Goal: Use online tool/utility: Use online tool/utility

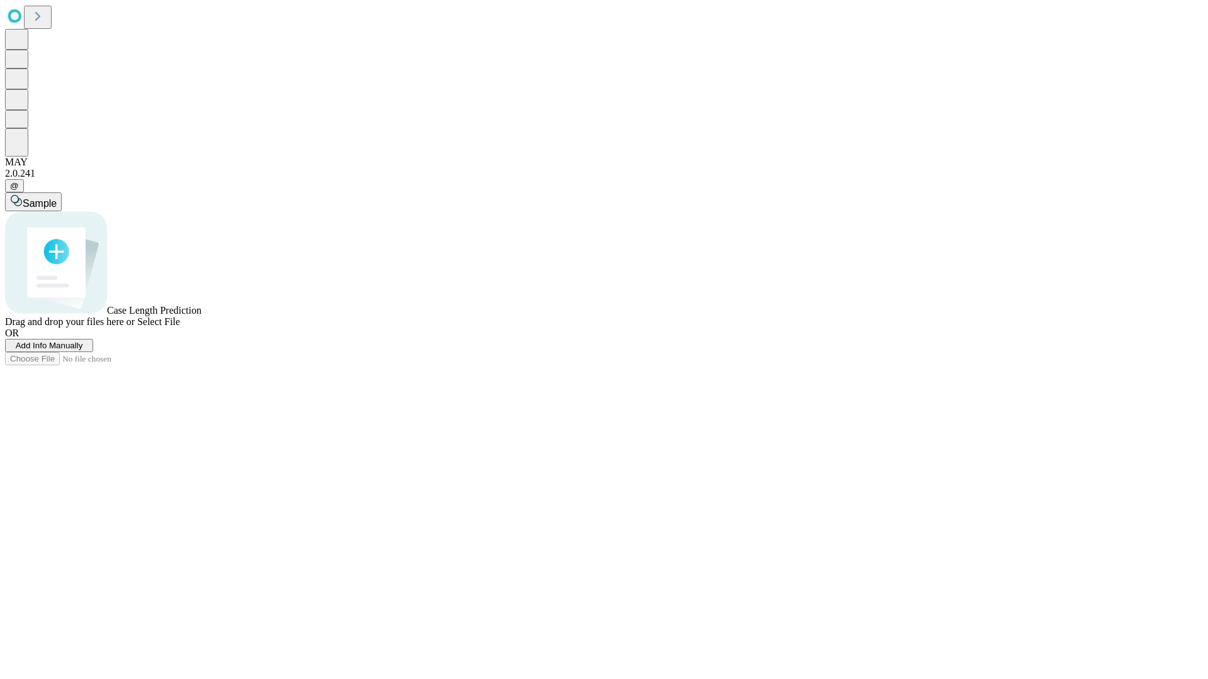
click at [180, 327] on span "Select File" at bounding box center [158, 321] width 43 height 11
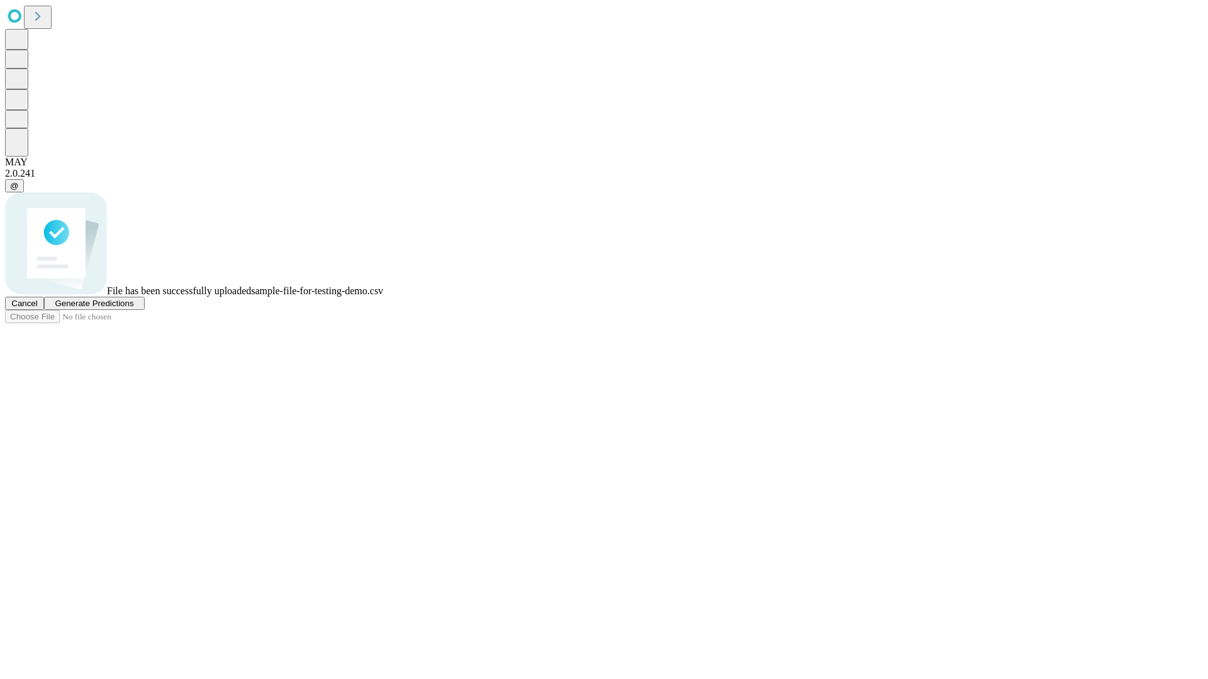
click at [133, 308] on span "Generate Predictions" at bounding box center [94, 303] width 79 height 9
